Goal: Transaction & Acquisition: Purchase product/service

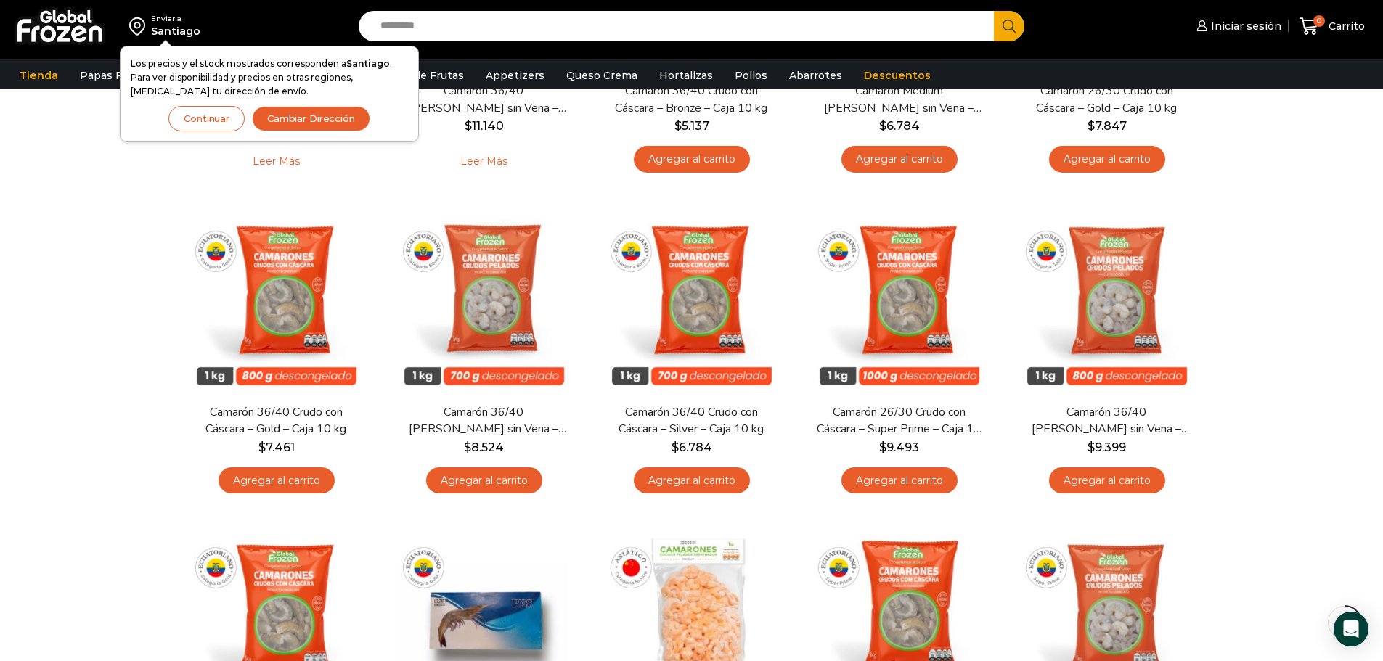
scroll to position [1016, 0]
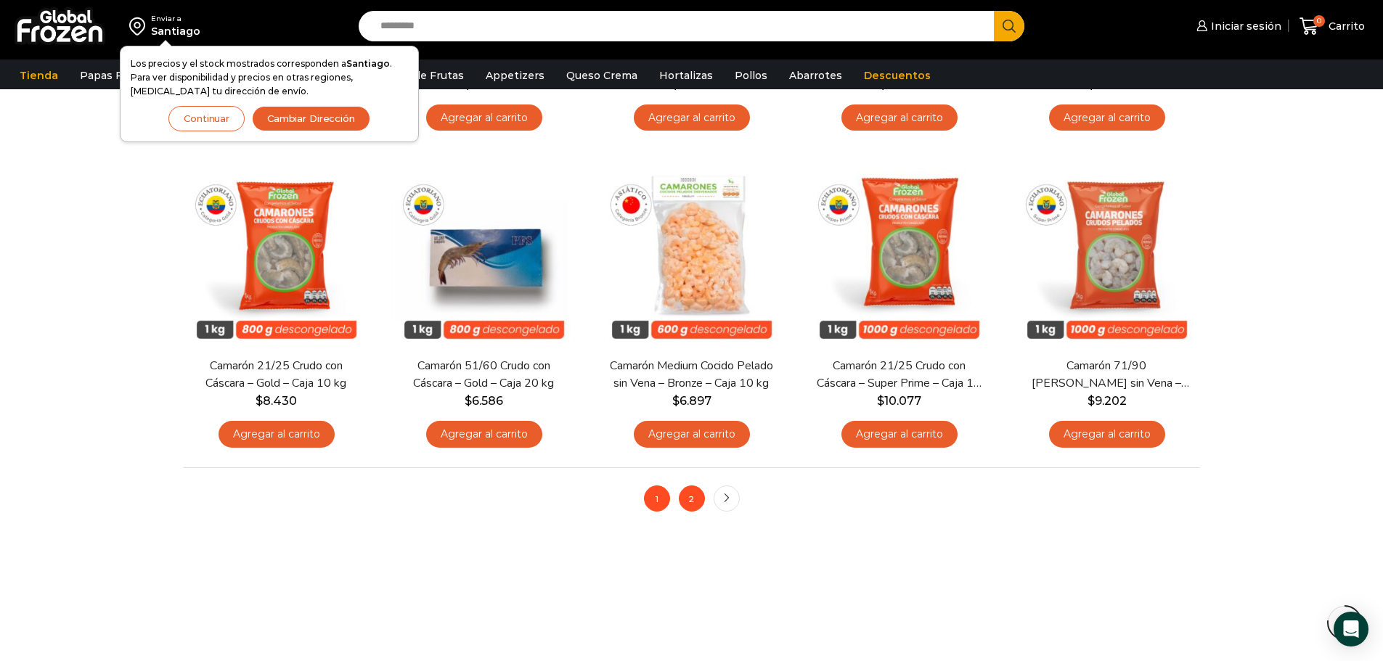
click at [696, 498] on link "2" at bounding box center [692, 499] width 26 height 26
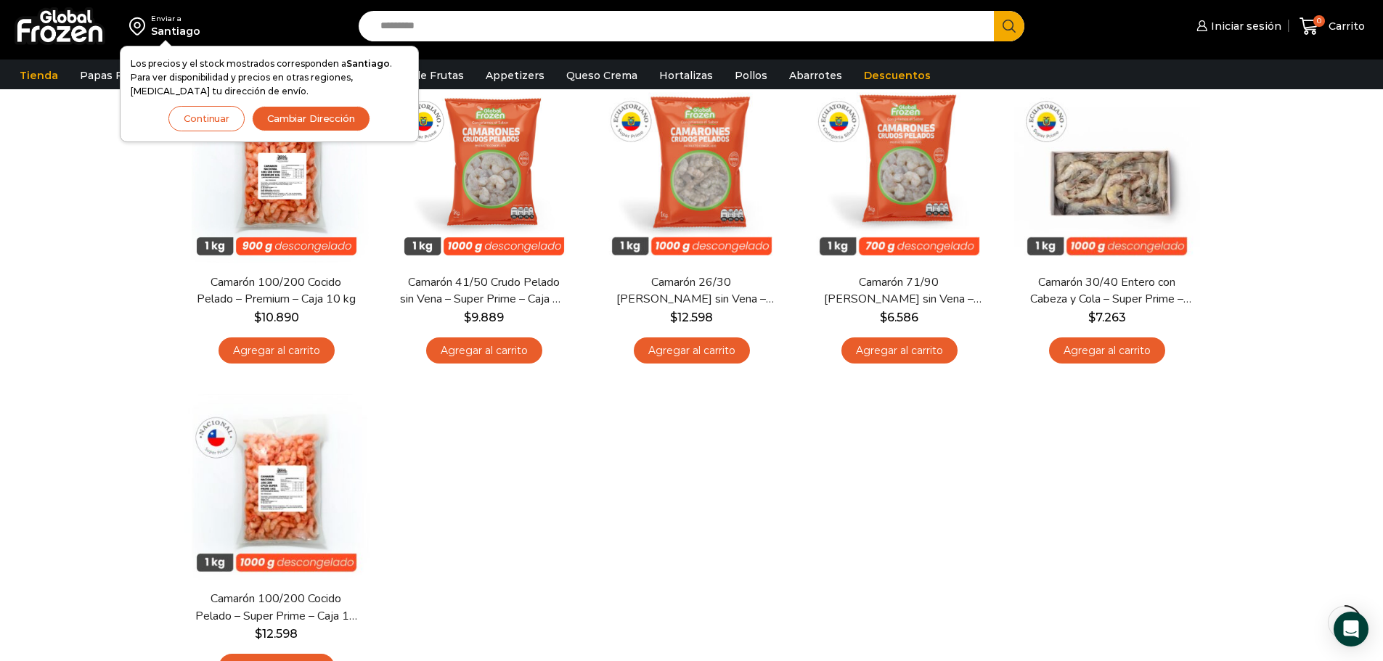
scroll to position [218, 0]
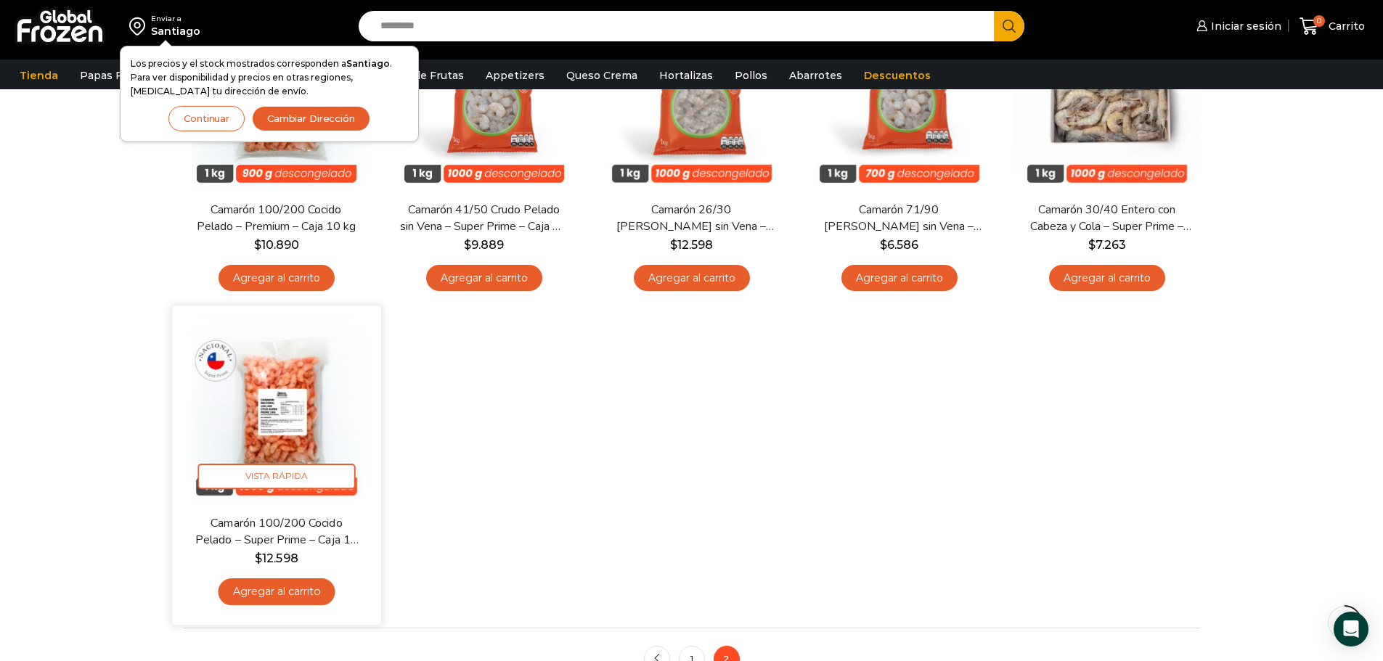
click at [240, 405] on img at bounding box center [276, 410] width 187 height 187
